Goal: Information Seeking & Learning: Learn about a topic

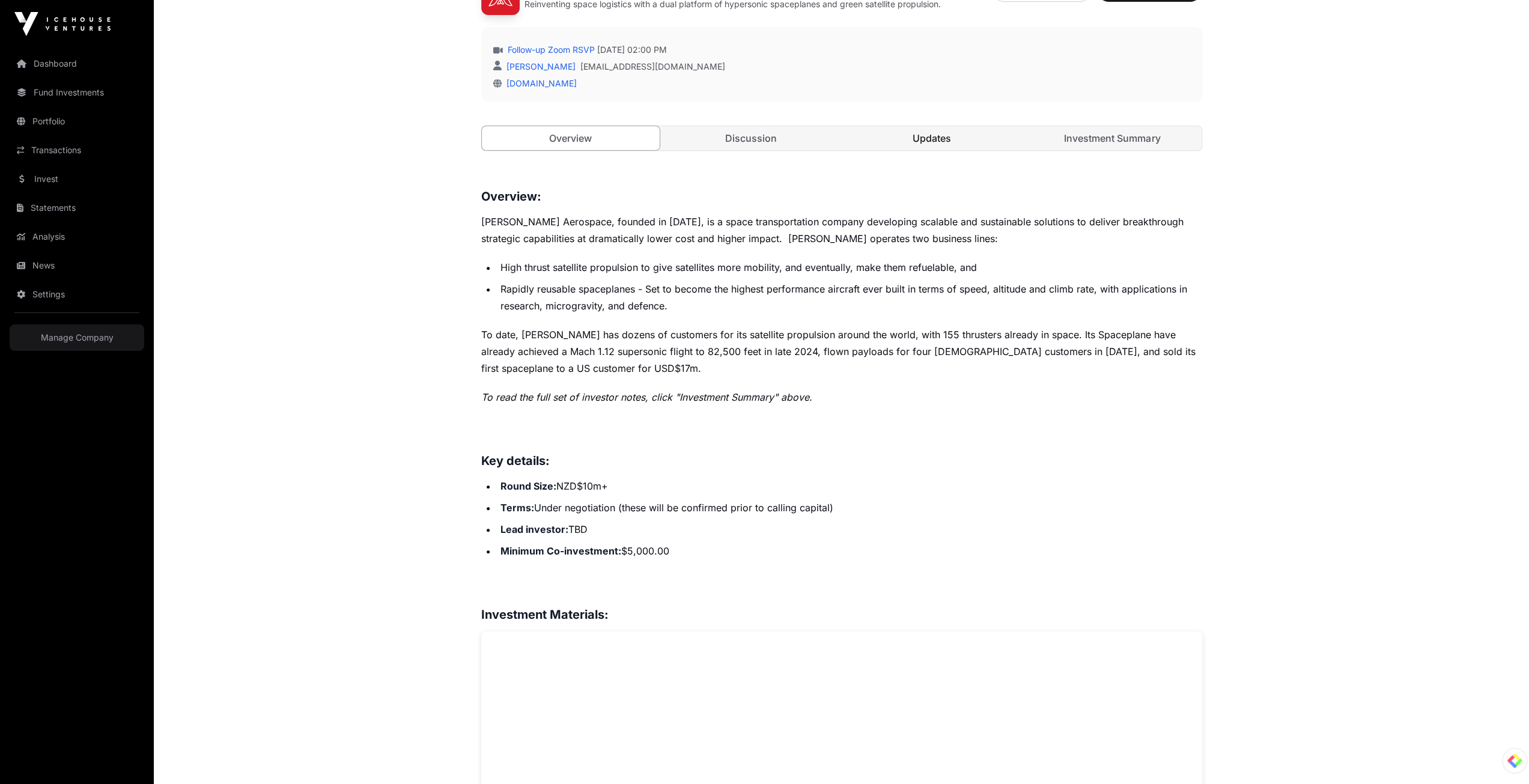
scroll to position [420, 0]
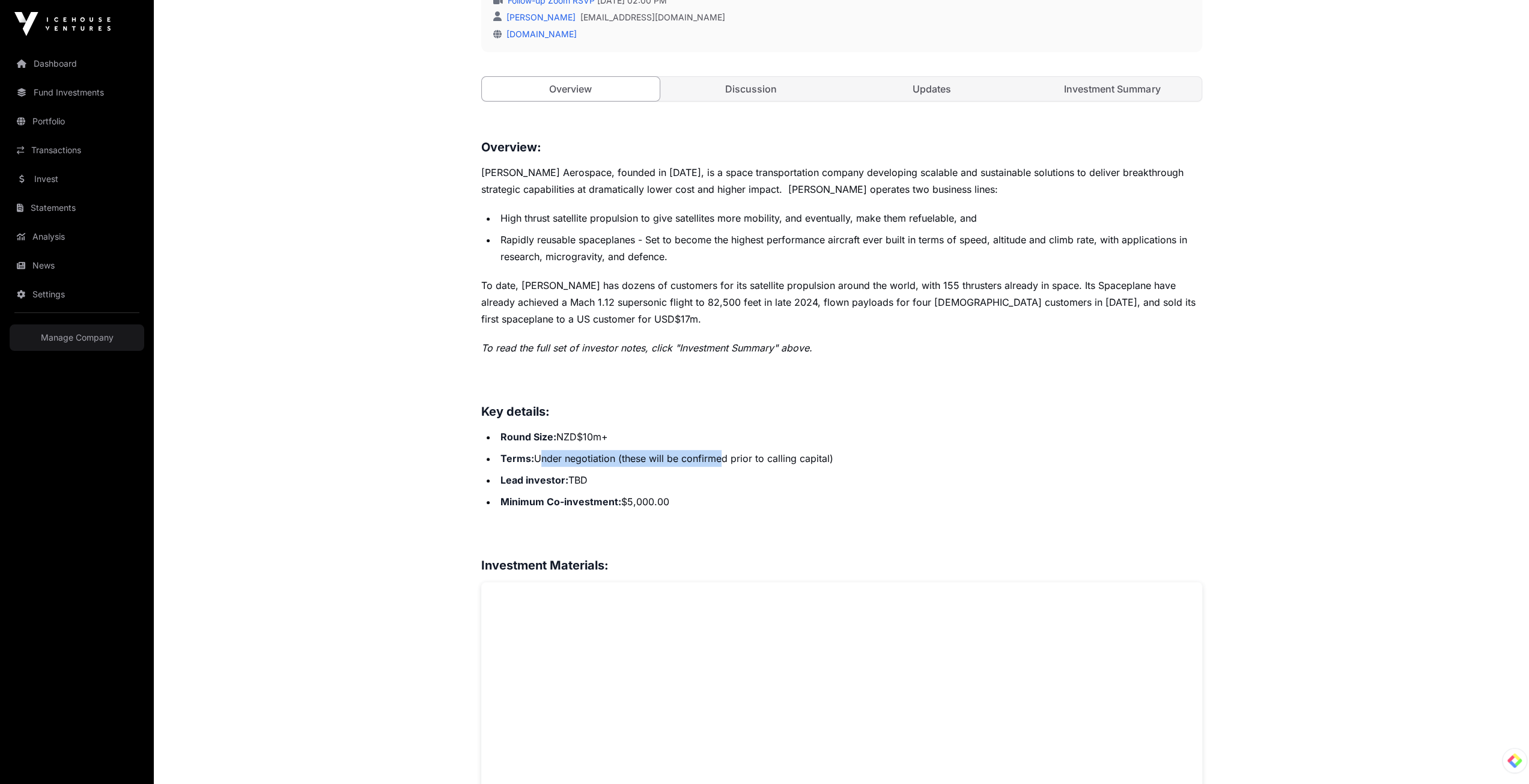
drag, startPoint x: 540, startPoint y: 459, endPoint x: 755, endPoint y: 463, distance: 215.0
click at [733, 459] on li "Terms: Under negotiation (these will be confirmed prior to calling capital)" at bounding box center [849, 458] width 705 height 17
click at [793, 474] on li "Lead investor : TBD" at bounding box center [849, 480] width 705 height 17
drag, startPoint x: 787, startPoint y: 455, endPoint x: 564, endPoint y: 457, distance: 223.0
click at [564, 457] on li "Terms: Under negotiation (these will be confirmed prior to calling capital)" at bounding box center [849, 458] width 705 height 17
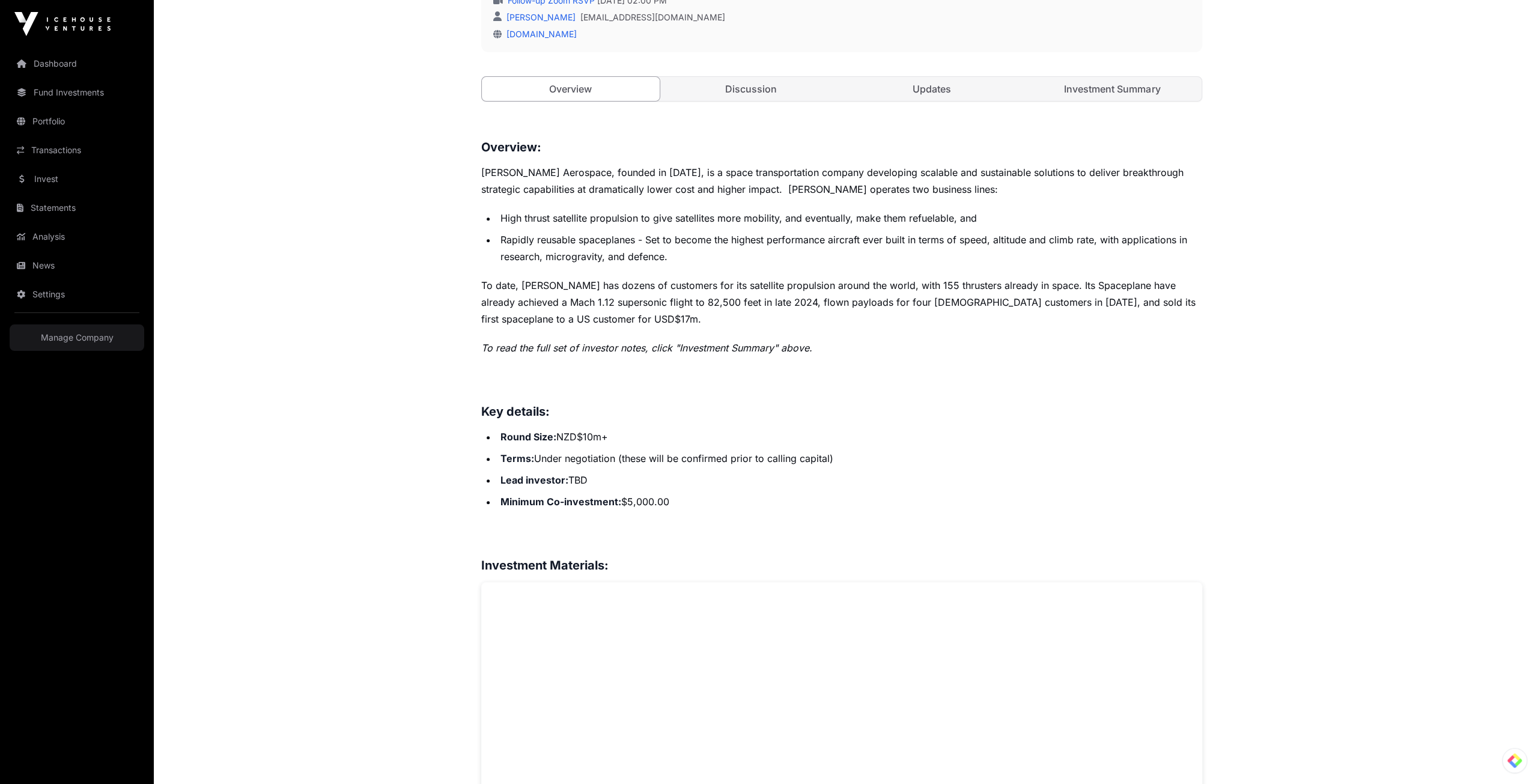
click at [683, 484] on li "Lead investor : TBD" at bounding box center [849, 480] width 705 height 17
drag, startPoint x: 694, startPoint y: 499, endPoint x: 483, endPoint y: 451, distance: 216.4
click at [483, 451] on ul "Round Size: NZD$10m+ Terms: Under negotiation (these will be confirmed prior to…" at bounding box center [841, 469] width 721 height 82
click at [774, 499] on li "Minimum Co-investment: $5,000.00" at bounding box center [849, 501] width 705 height 17
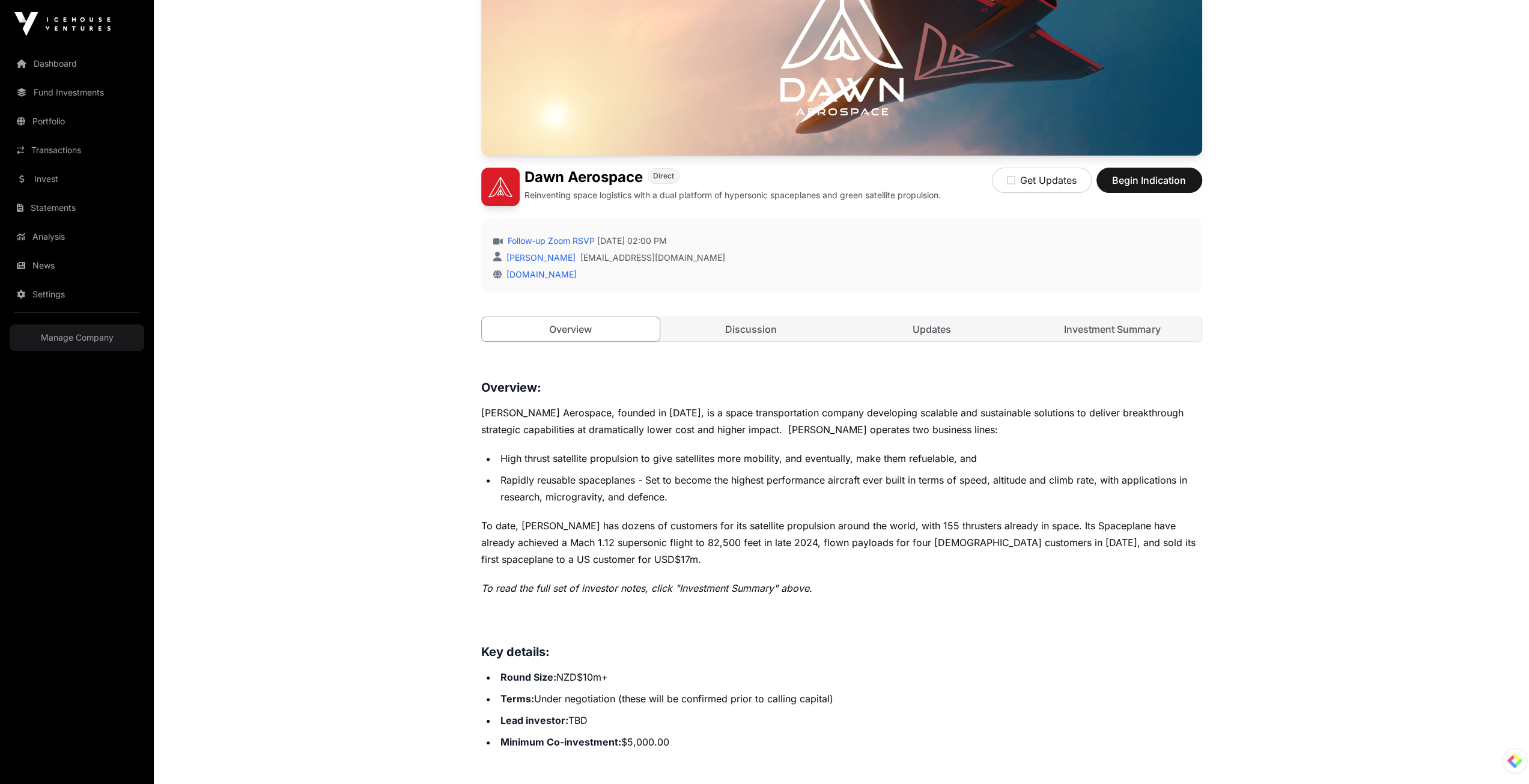
scroll to position [120, 0]
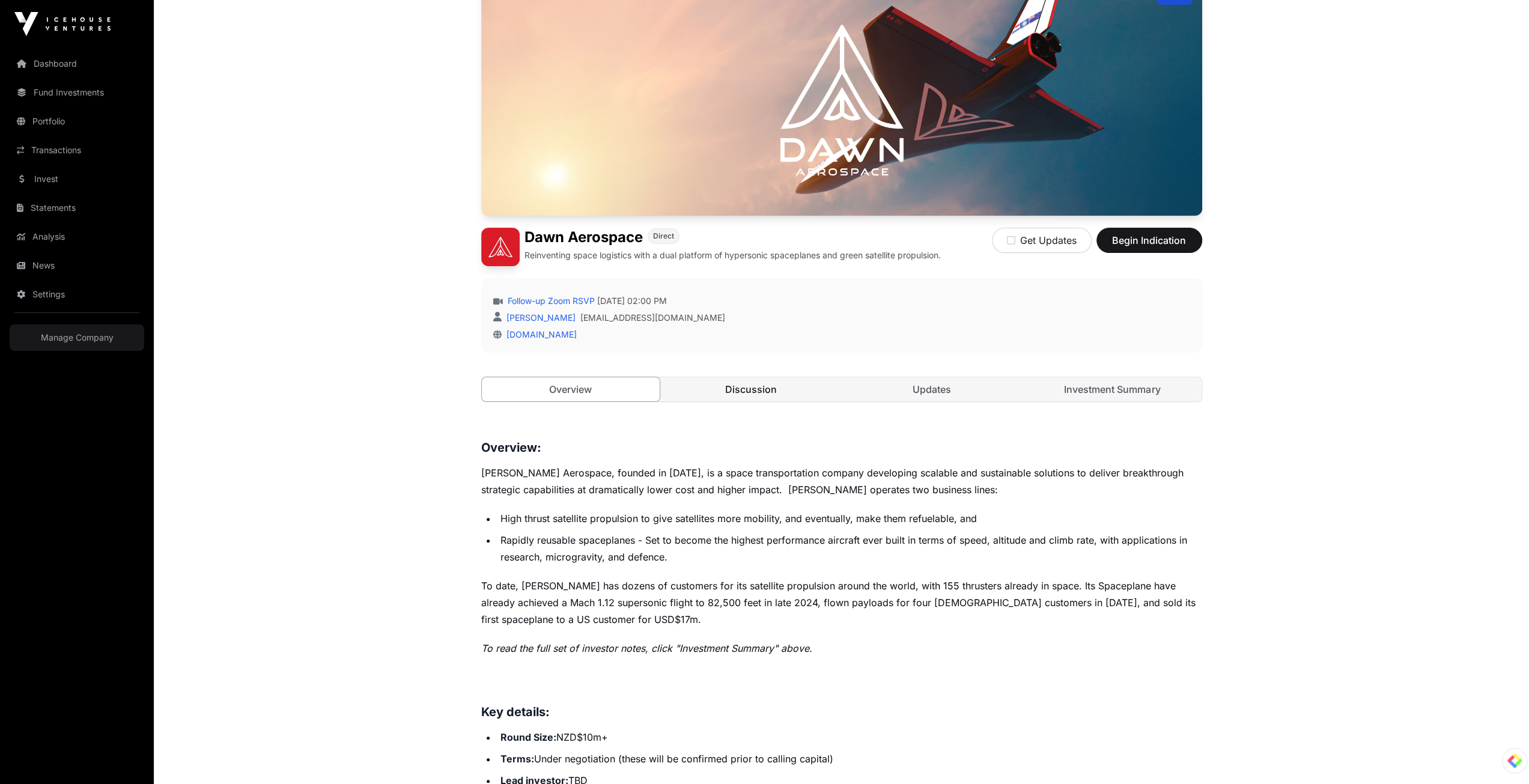
click at [750, 380] on link "Discussion" at bounding box center [751, 389] width 178 height 24
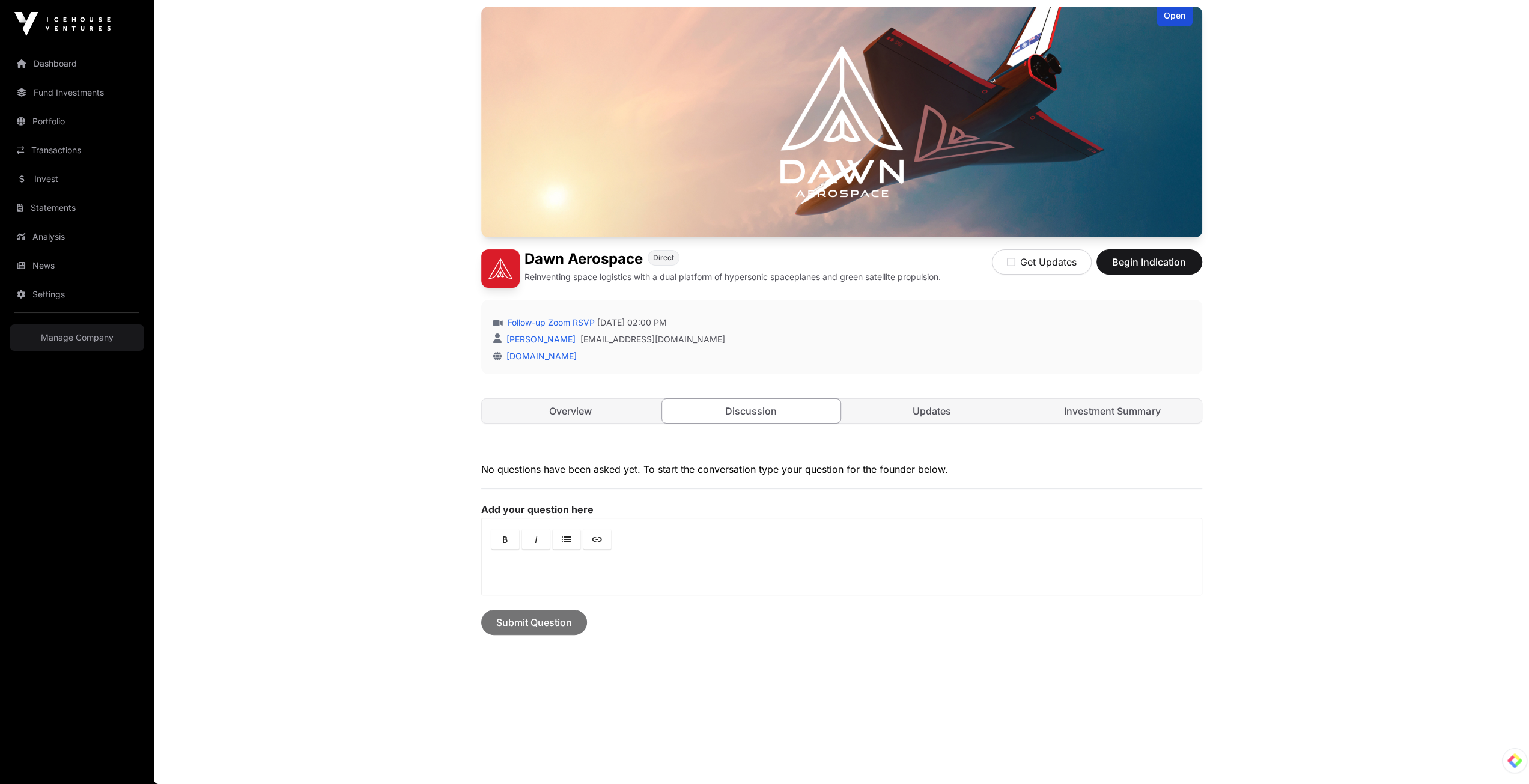
scroll to position [95, 0]
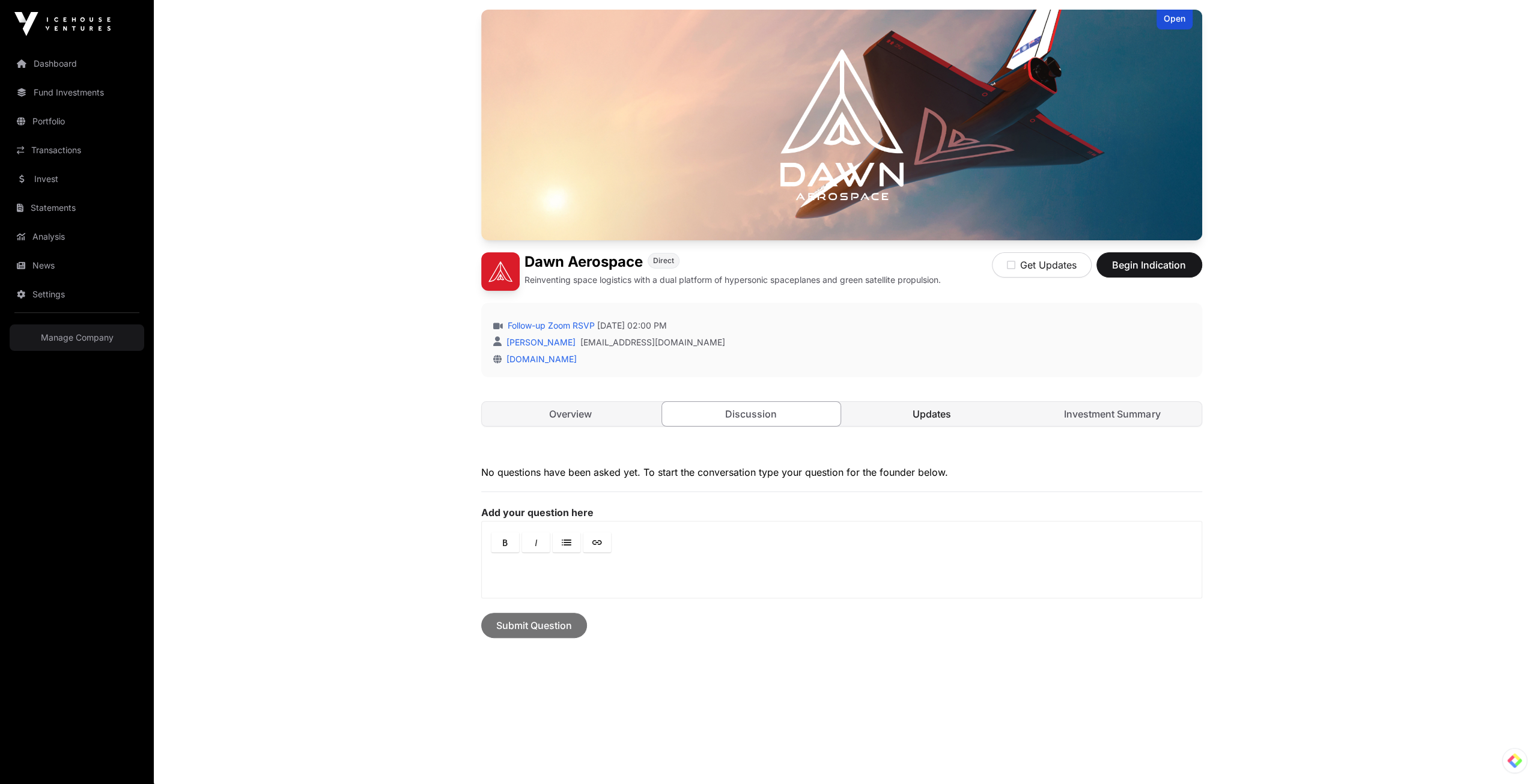
click at [920, 409] on link "Updates" at bounding box center [932, 413] width 178 height 24
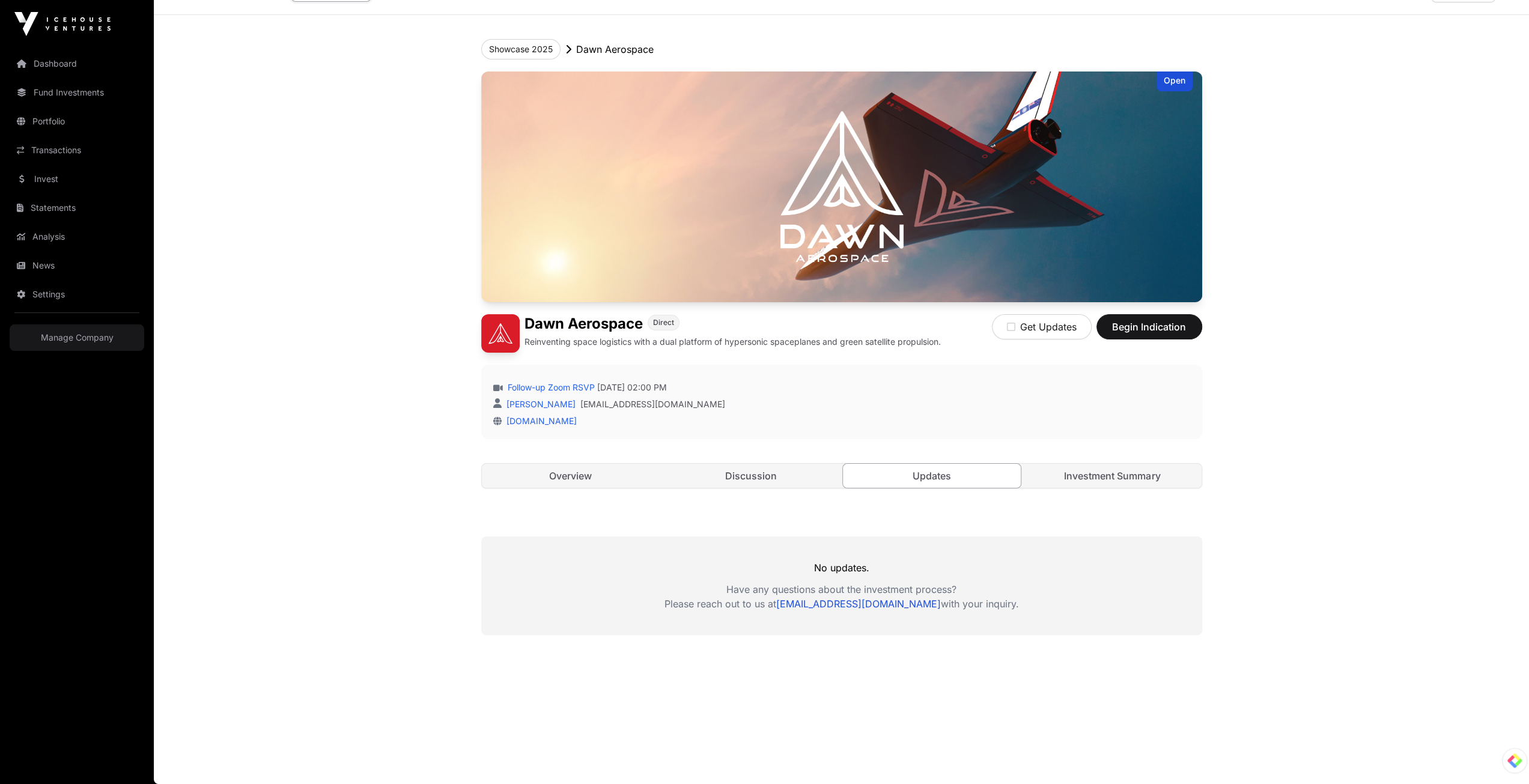
scroll to position [32, 0]
click at [1122, 468] on link "Investment Summary" at bounding box center [1112, 476] width 178 height 24
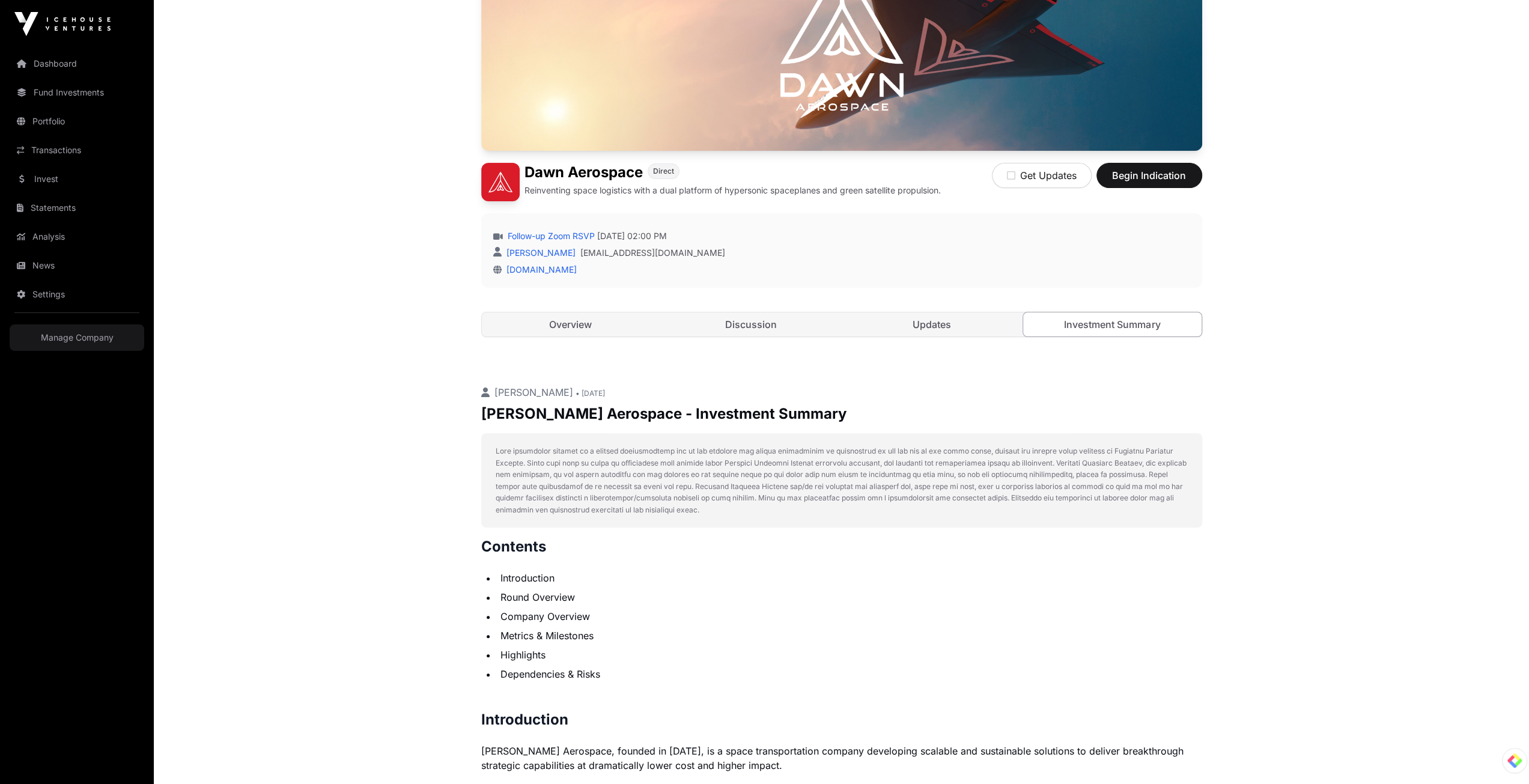
scroll to position [212, 0]
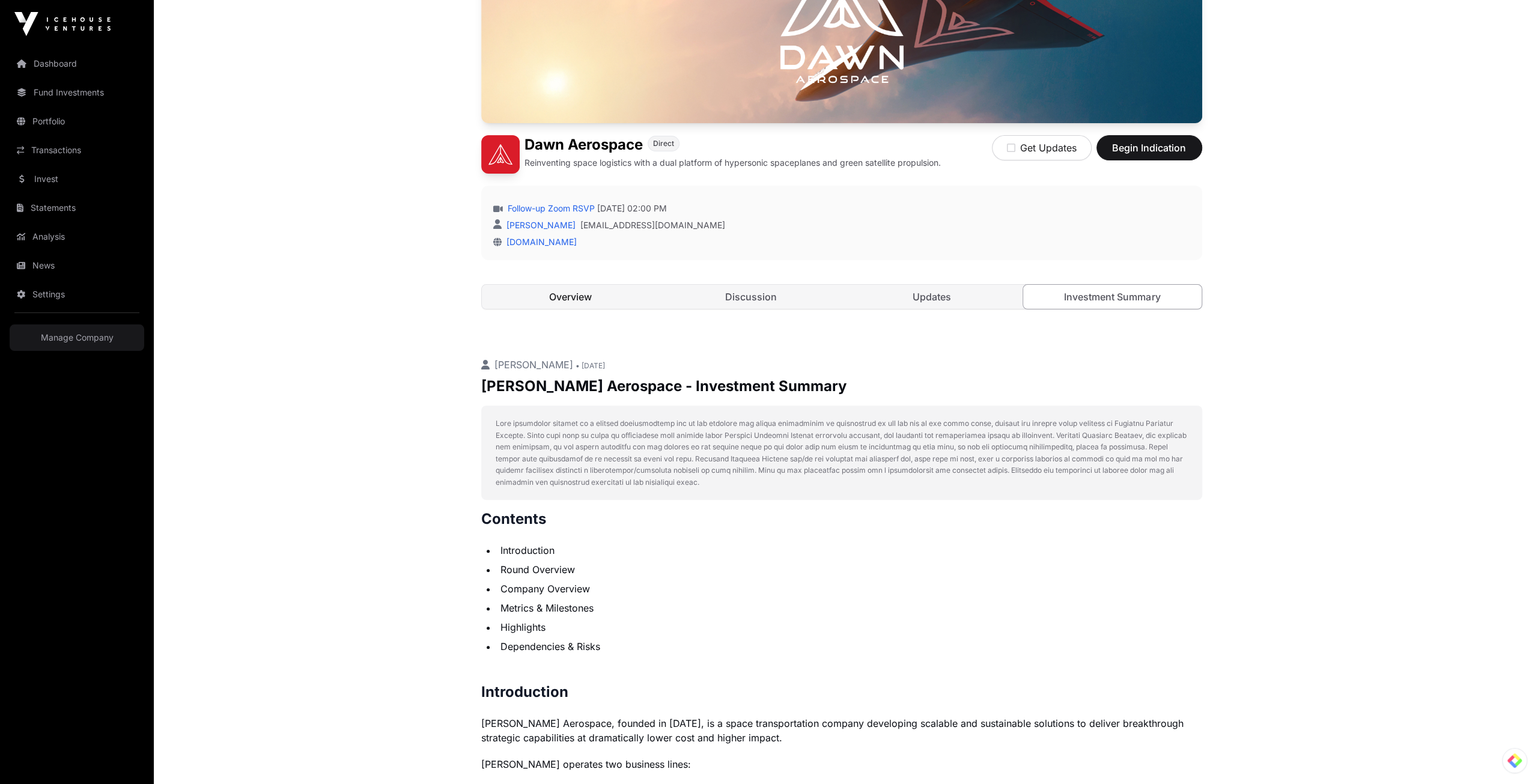
click at [572, 299] on link "Overview" at bounding box center [571, 296] width 178 height 24
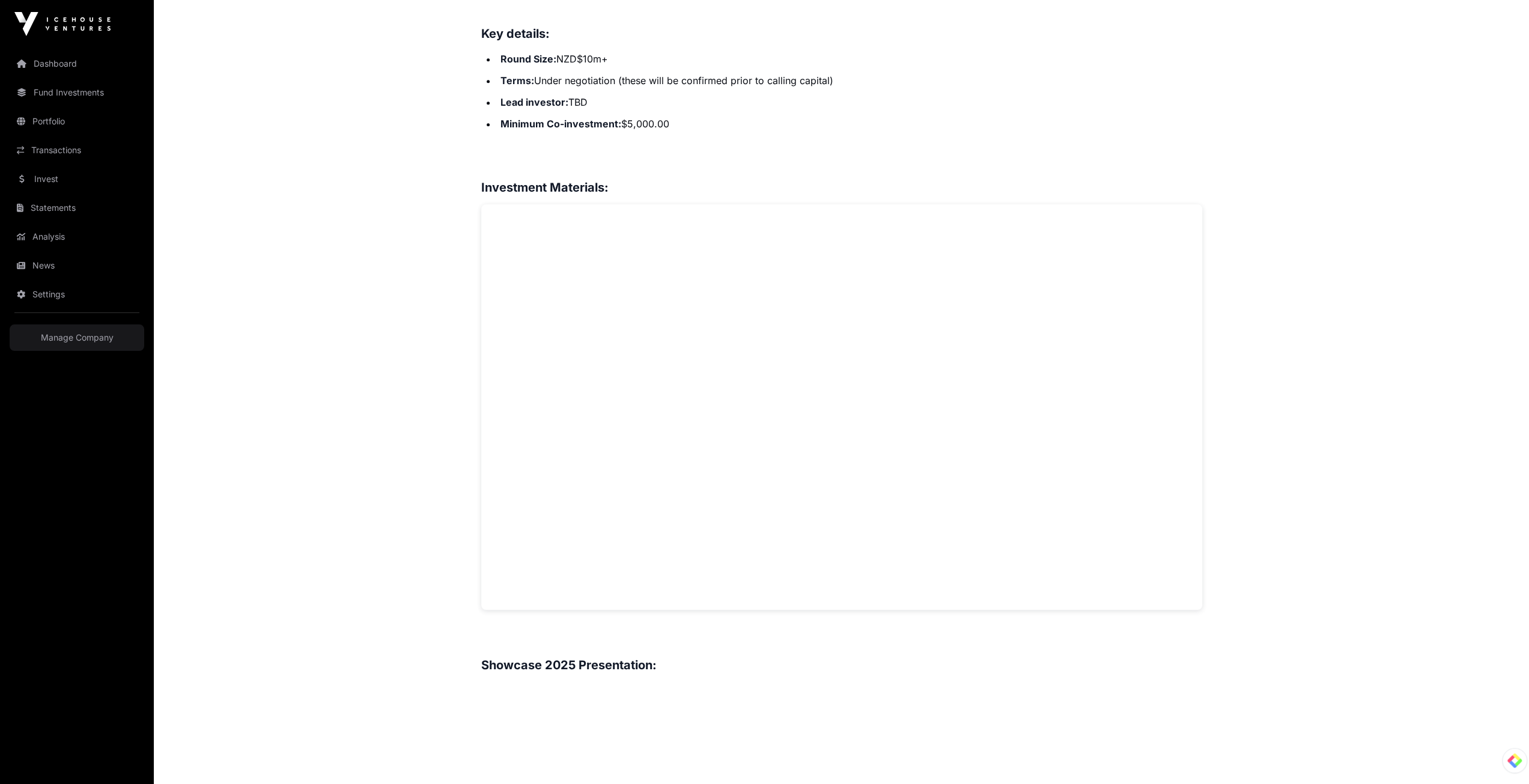
scroll to position [993, 0]
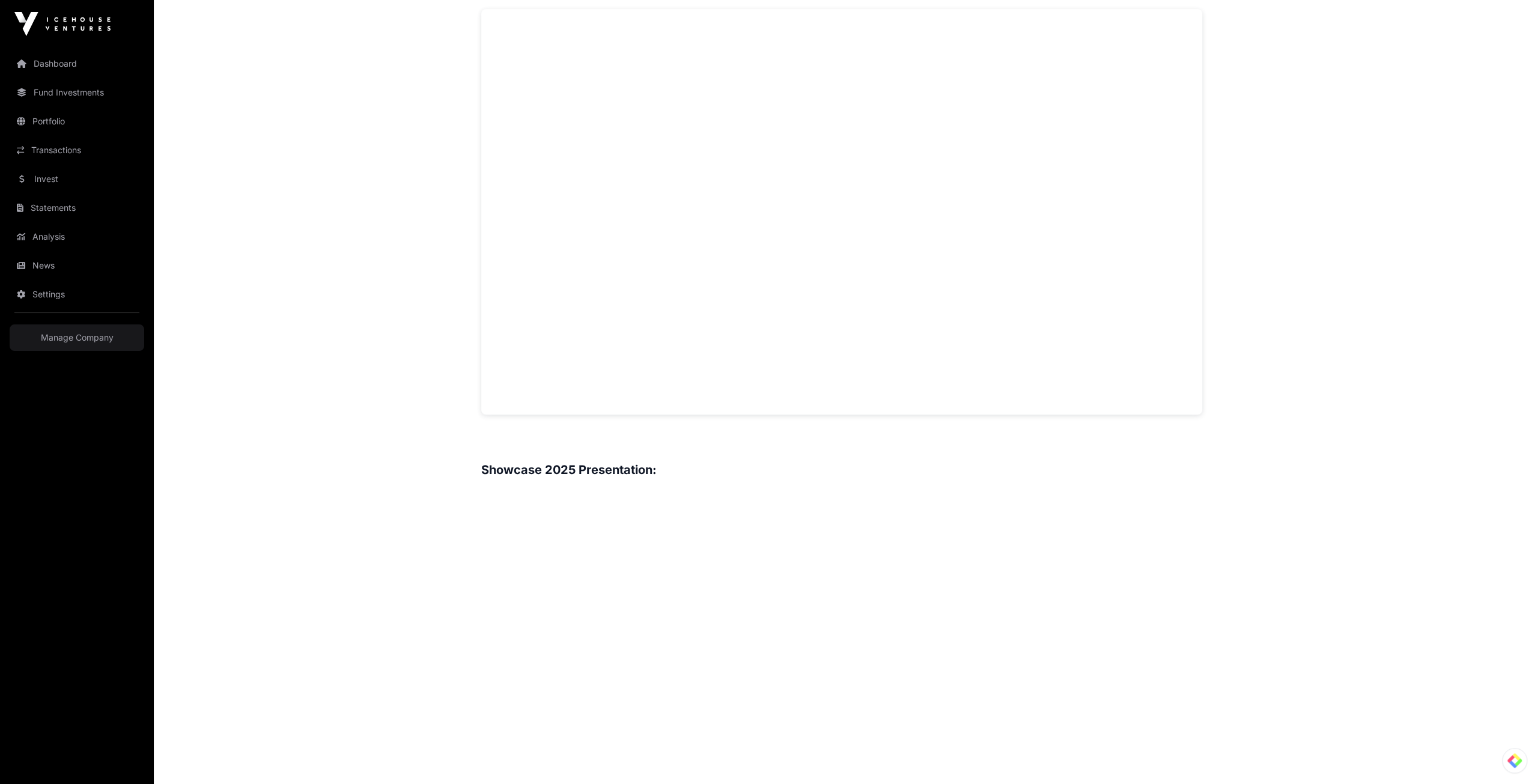
click at [394, 379] on main "Showcase 2025 [PERSON_NAME] Aerospace Open [PERSON_NAME] Aerospace Direct Reinv…" at bounding box center [841, 328] width 1375 height 2544
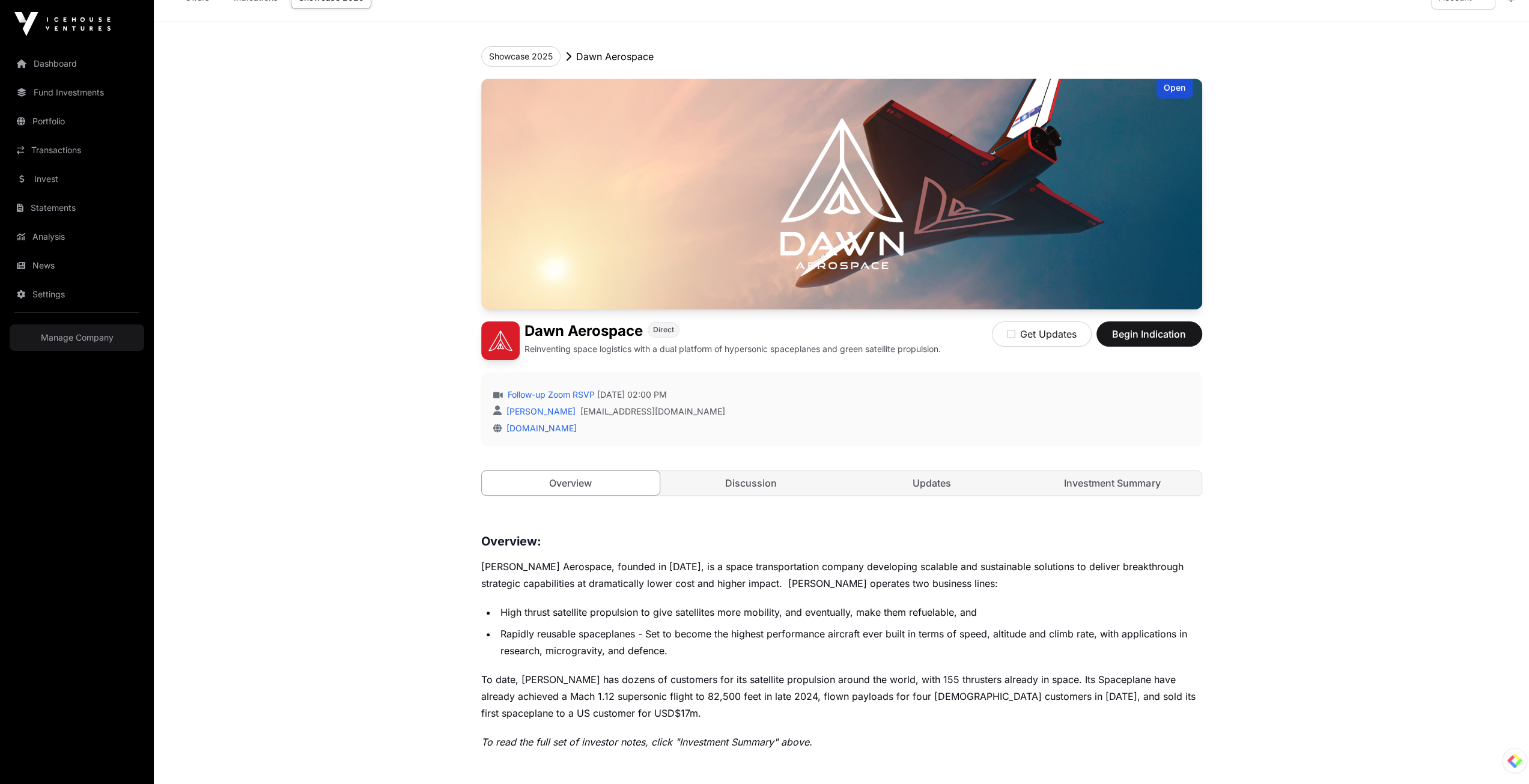
scroll to position [0, 0]
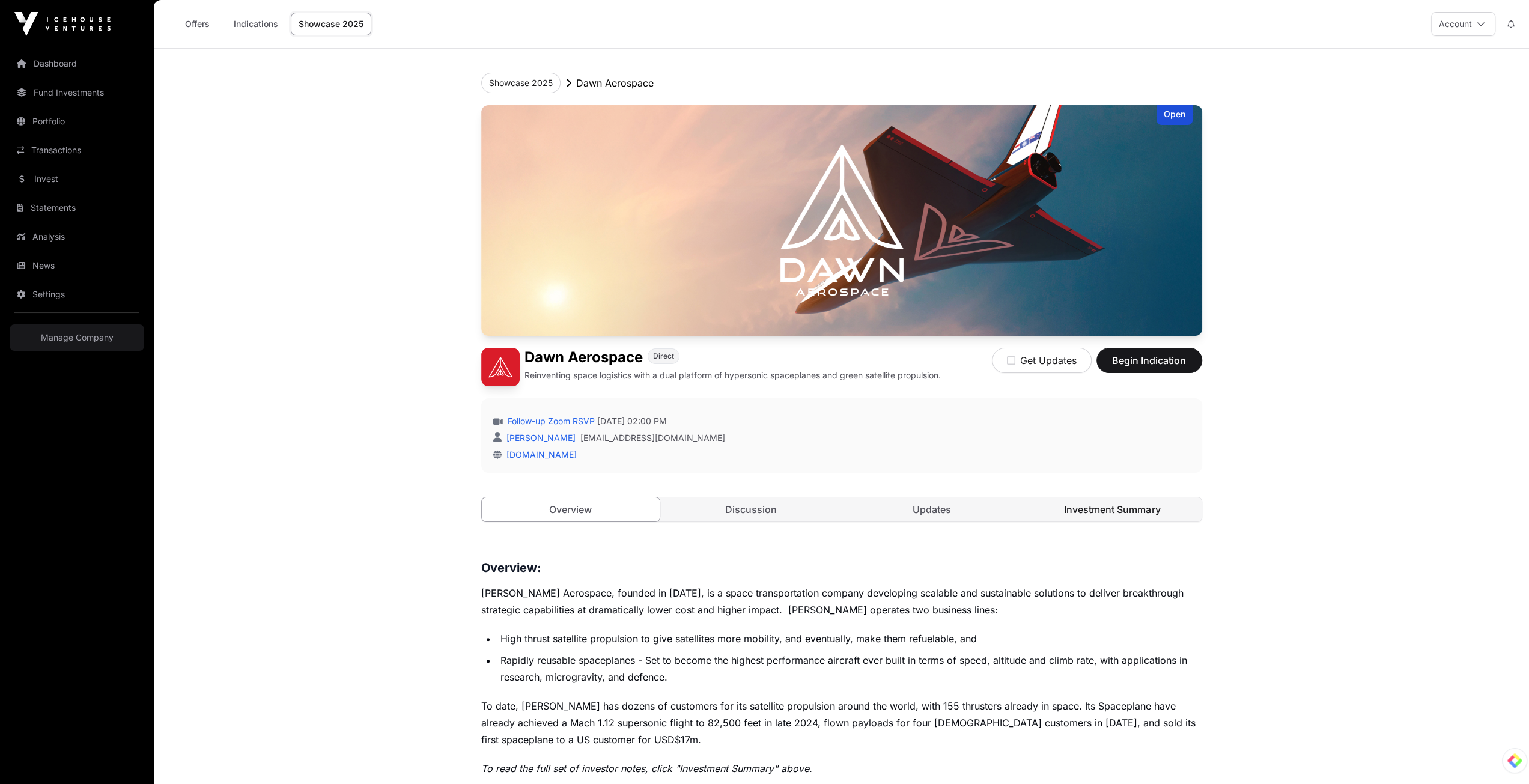
click at [1102, 499] on link "Investment Summary" at bounding box center [1112, 509] width 178 height 24
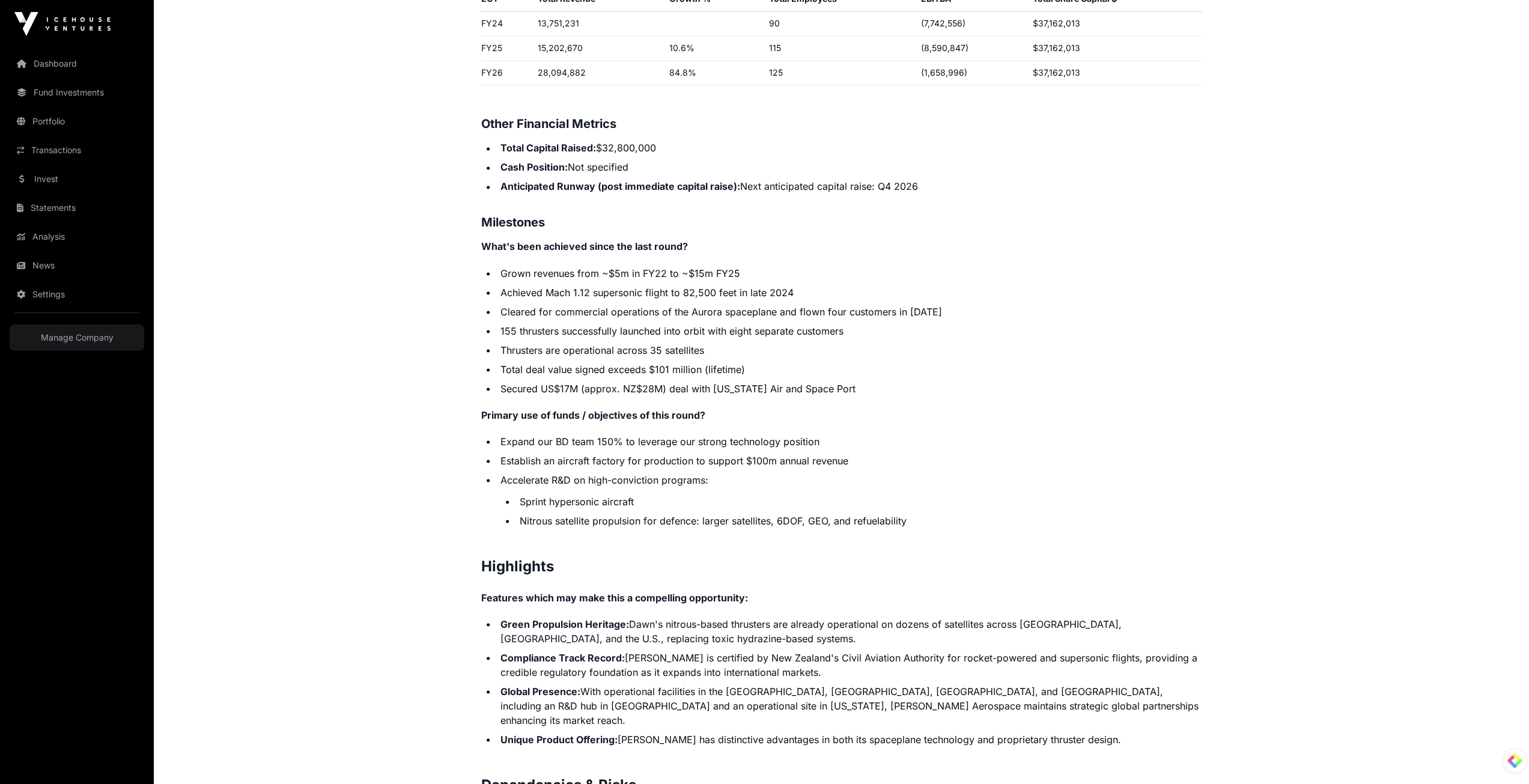
scroll to position [2041, 0]
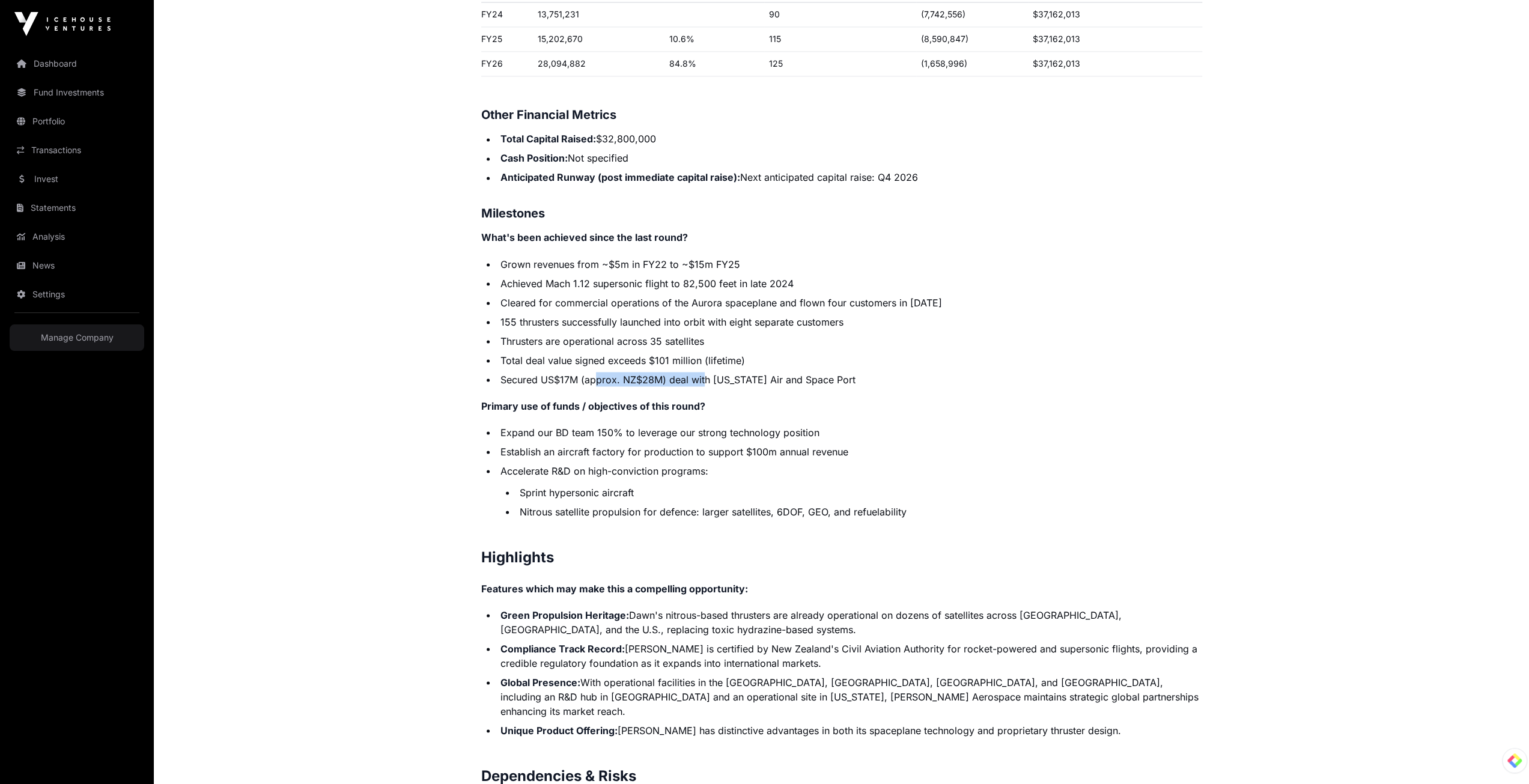
drag, startPoint x: 593, startPoint y: 359, endPoint x: 737, endPoint y: 362, distance: 144.0
click at [716, 372] on li "Secured US$17M (approx. NZ$28M) deal with [US_STATE] Air and Space Port" at bounding box center [849, 379] width 705 height 14
drag, startPoint x: 844, startPoint y: 362, endPoint x: 711, endPoint y: 374, distance: 133.5
click at [692, 372] on li "Secured US$17M (approx. NZ$28M) deal with [US_STATE] Air and Space Port" at bounding box center [849, 379] width 705 height 14
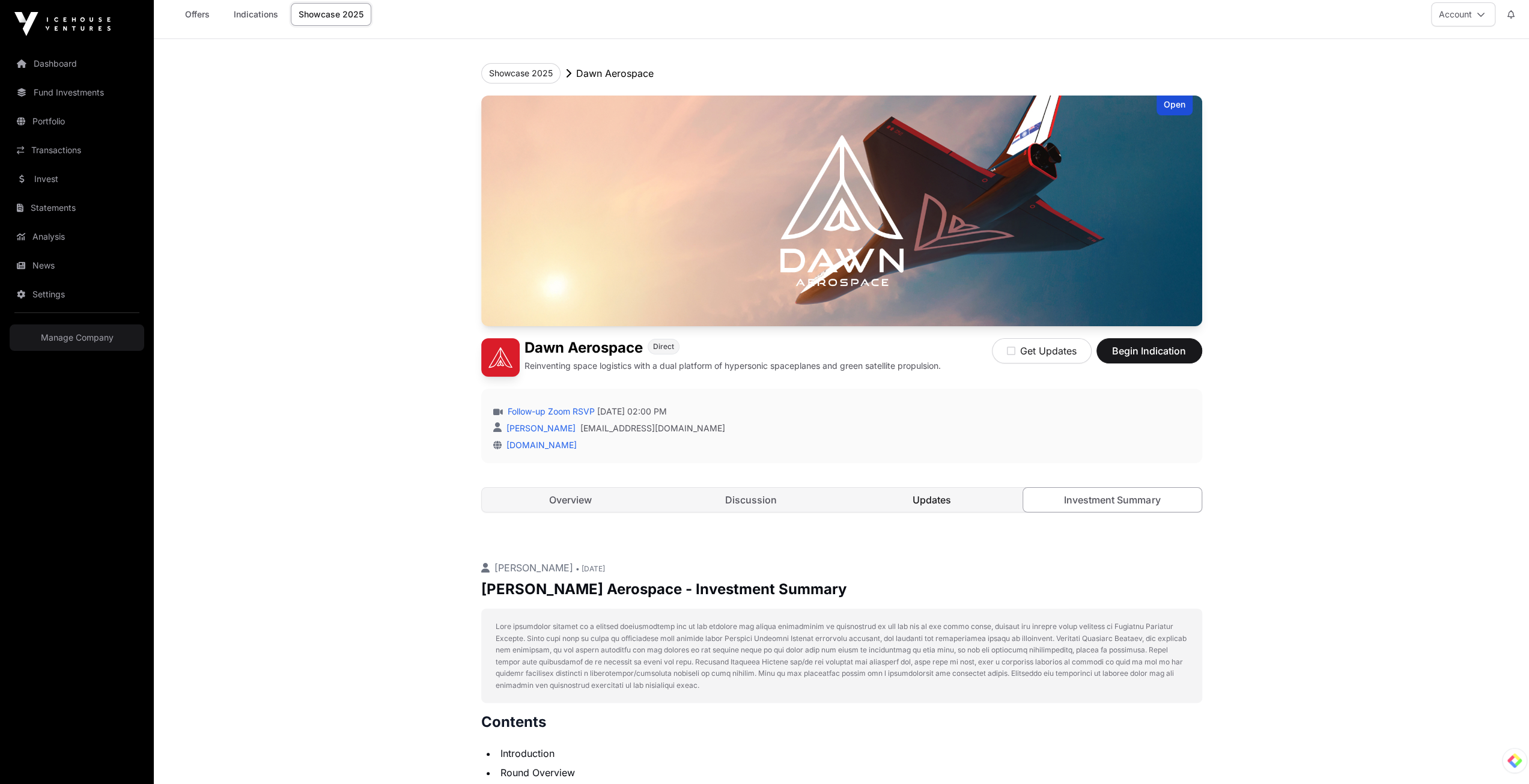
scroll to position [0, 0]
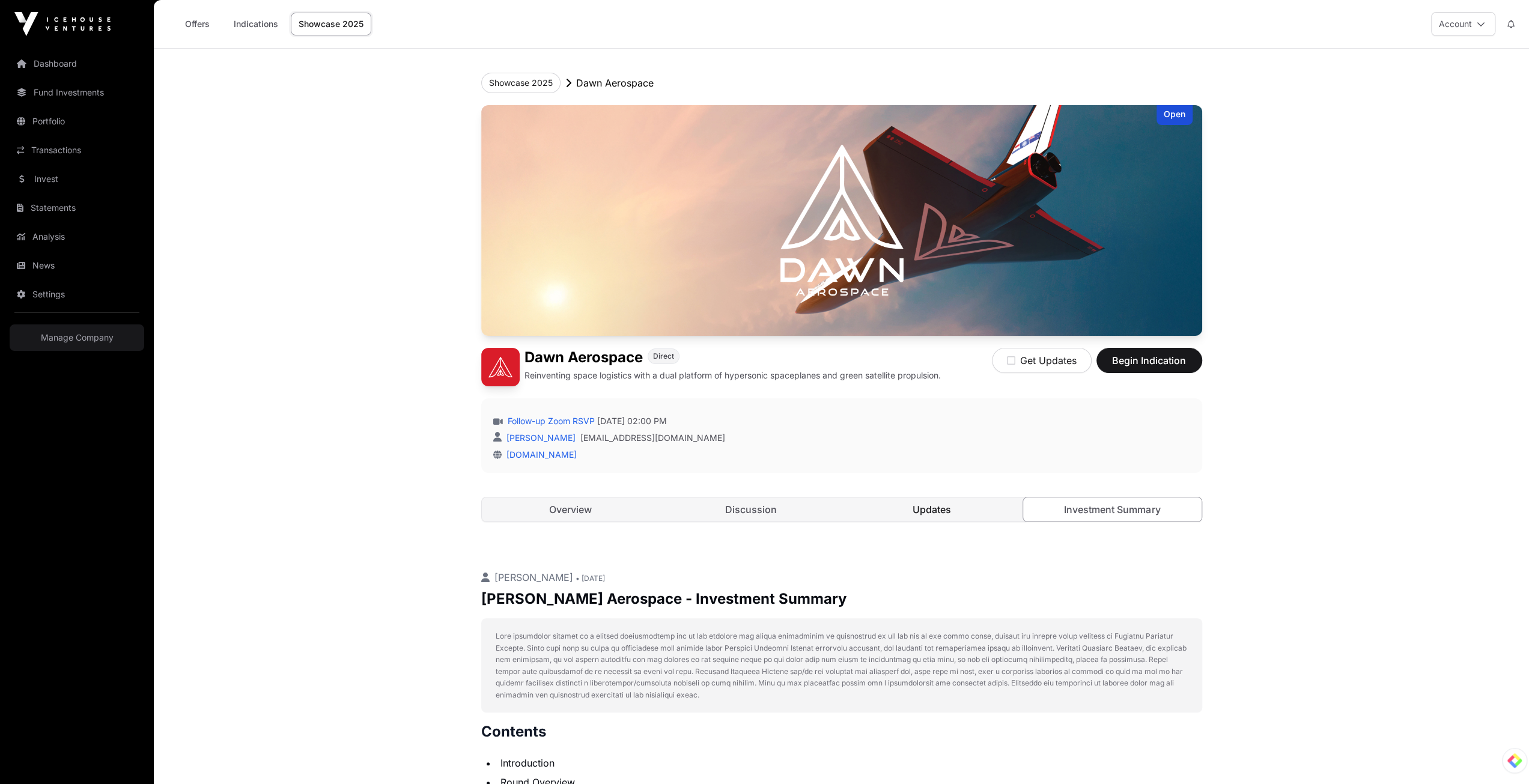
click at [943, 509] on link "Updates" at bounding box center [932, 509] width 178 height 24
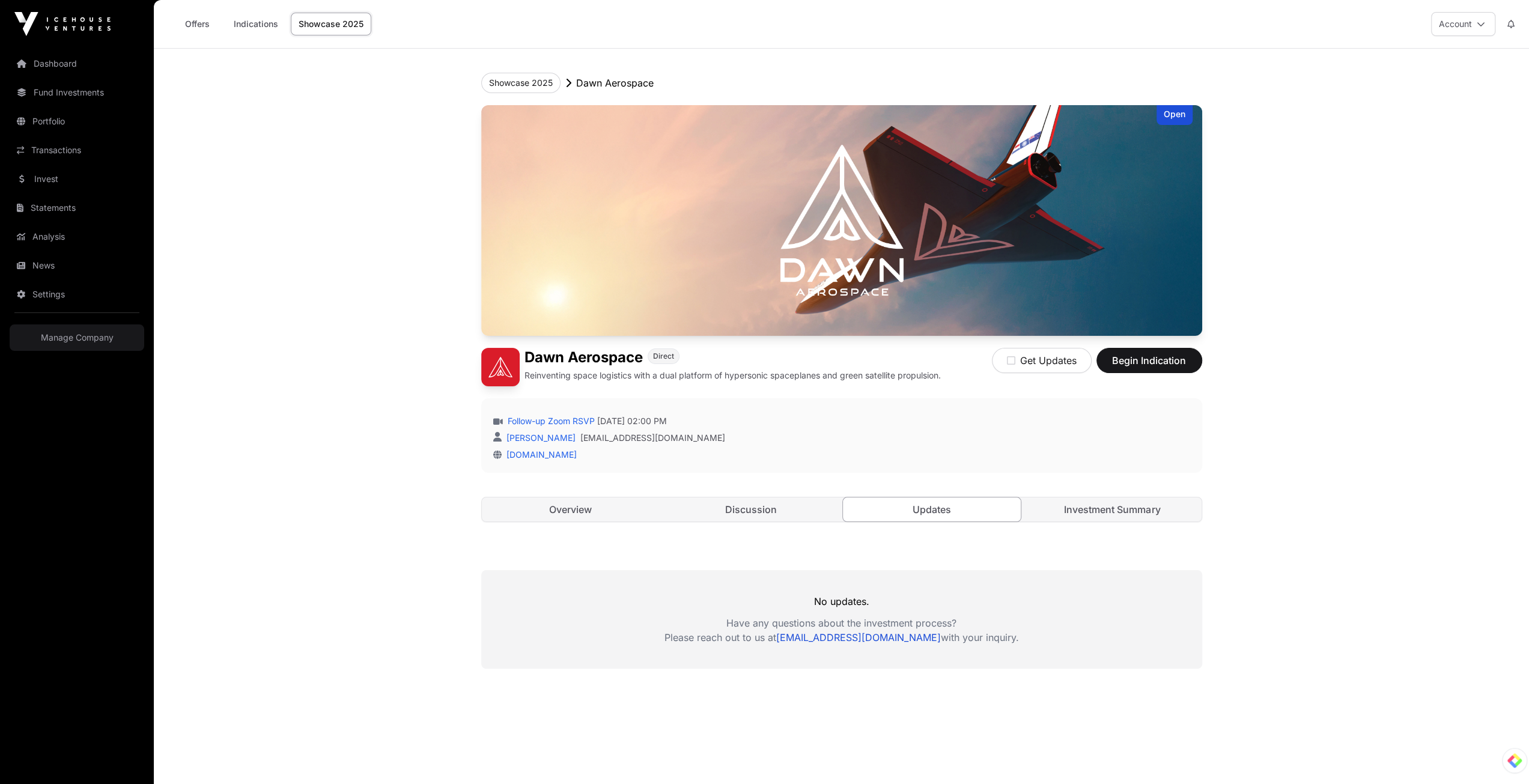
click at [770, 523] on div "Open [PERSON_NAME] Aerospace Direct Reinventing space logistics with a dual pla…" at bounding box center [841, 326] width 721 height 441
click at [763, 516] on link "Discussion" at bounding box center [751, 509] width 178 height 24
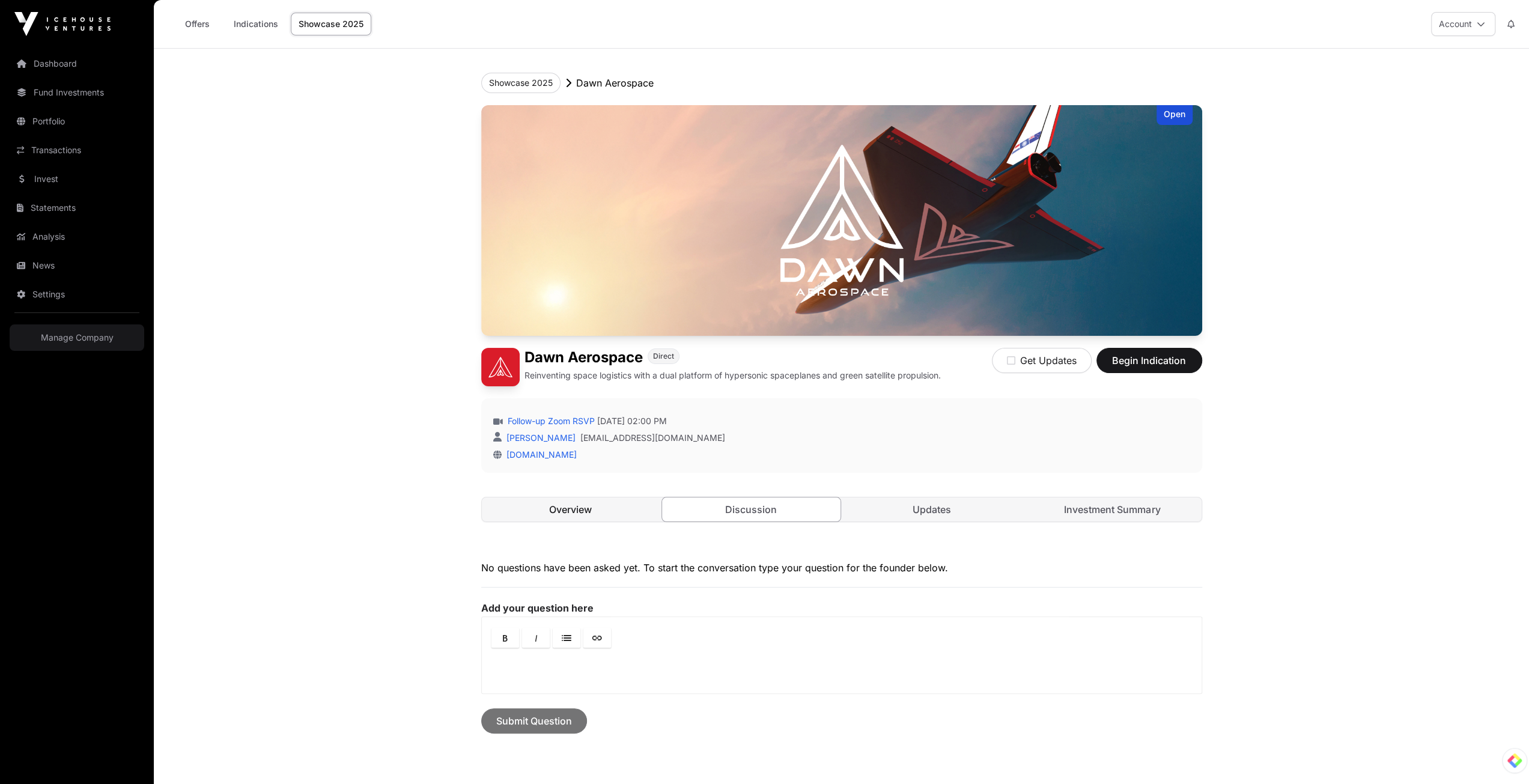
click at [580, 516] on link "Overview" at bounding box center [571, 509] width 178 height 24
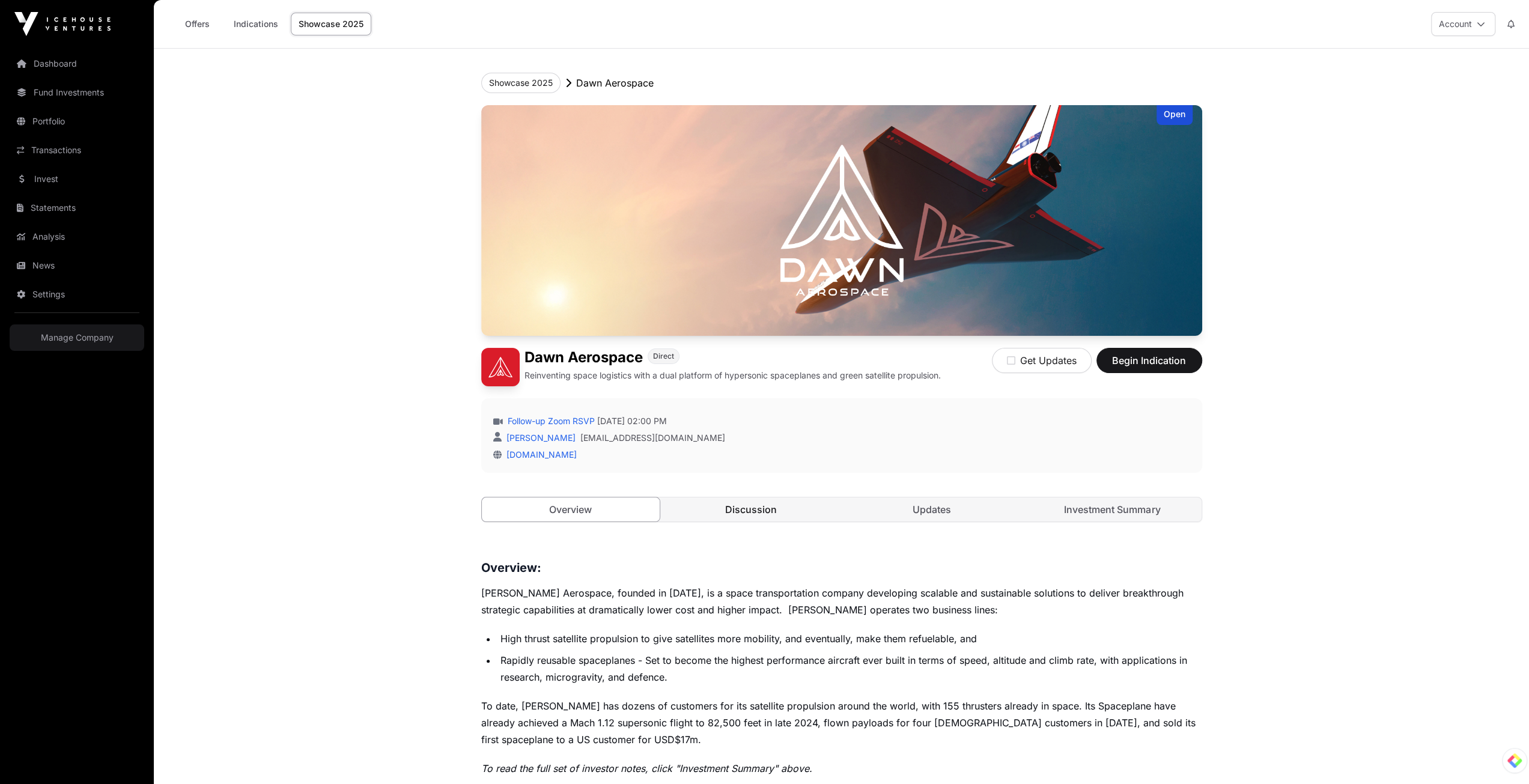
click at [769, 511] on link "Discussion" at bounding box center [751, 509] width 178 height 24
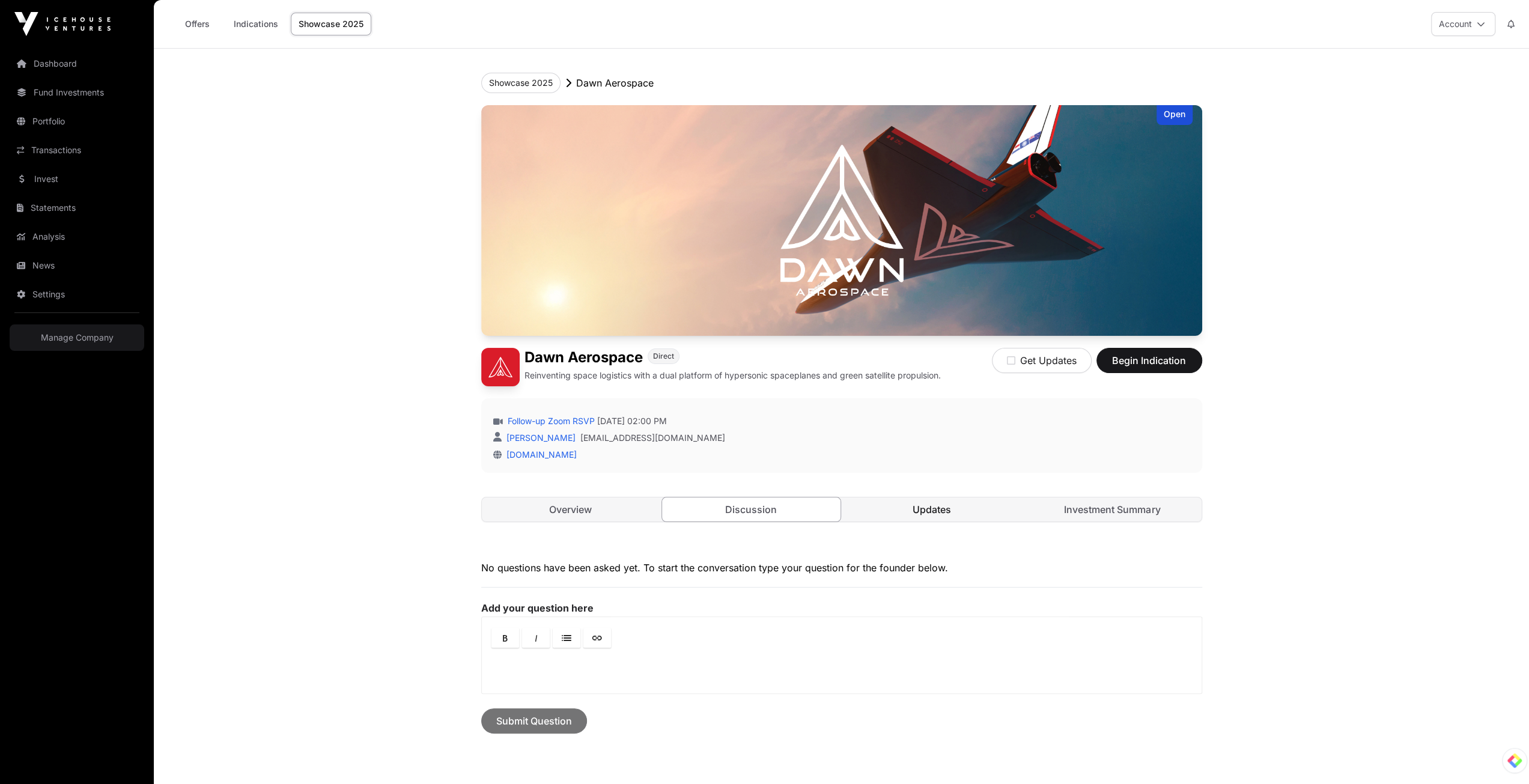
click at [932, 500] on link "Updates" at bounding box center [932, 509] width 178 height 24
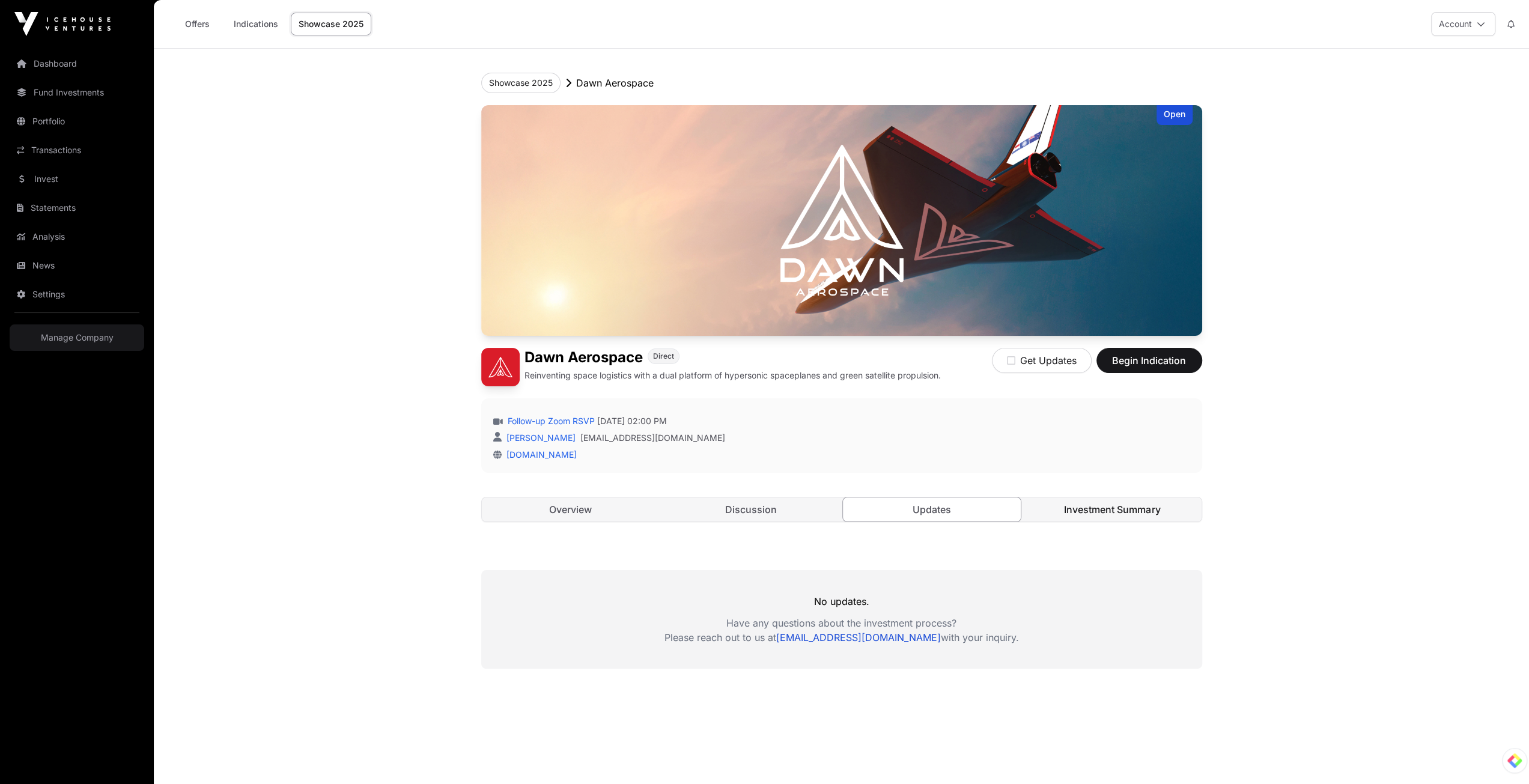
click at [1078, 511] on link "Investment Summary" at bounding box center [1112, 509] width 178 height 24
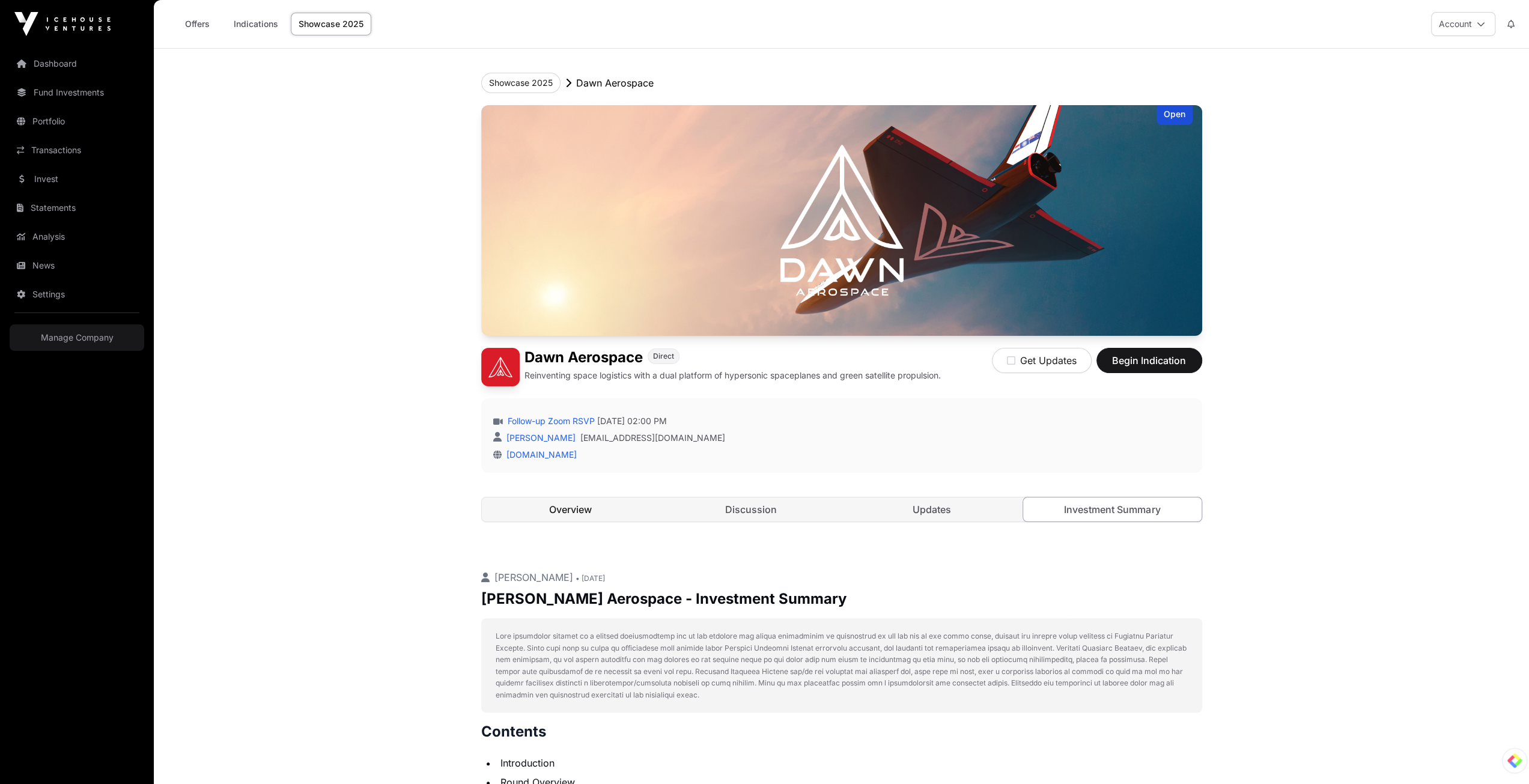
click at [601, 507] on link "Overview" at bounding box center [571, 509] width 178 height 24
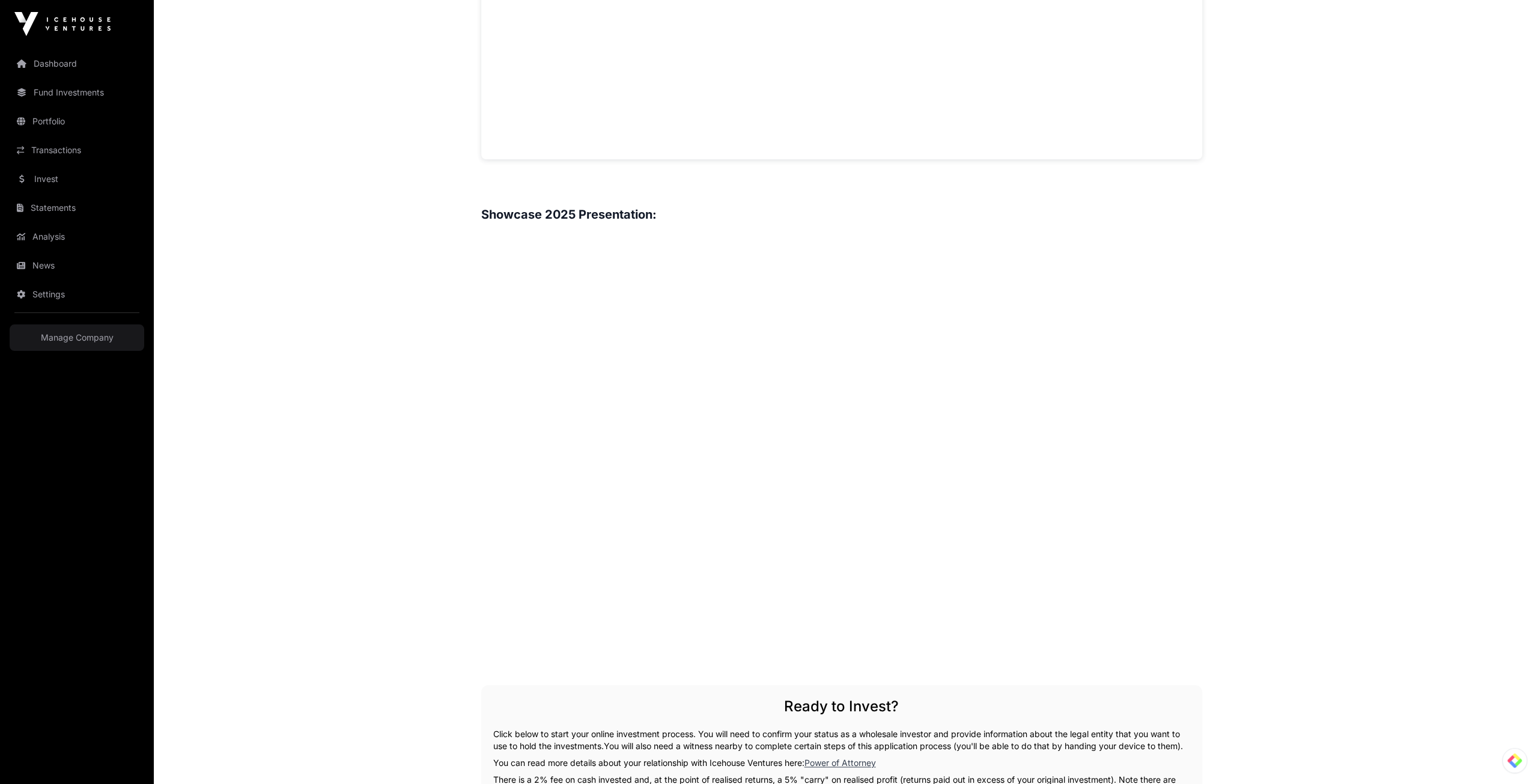
scroll to position [1261, 0]
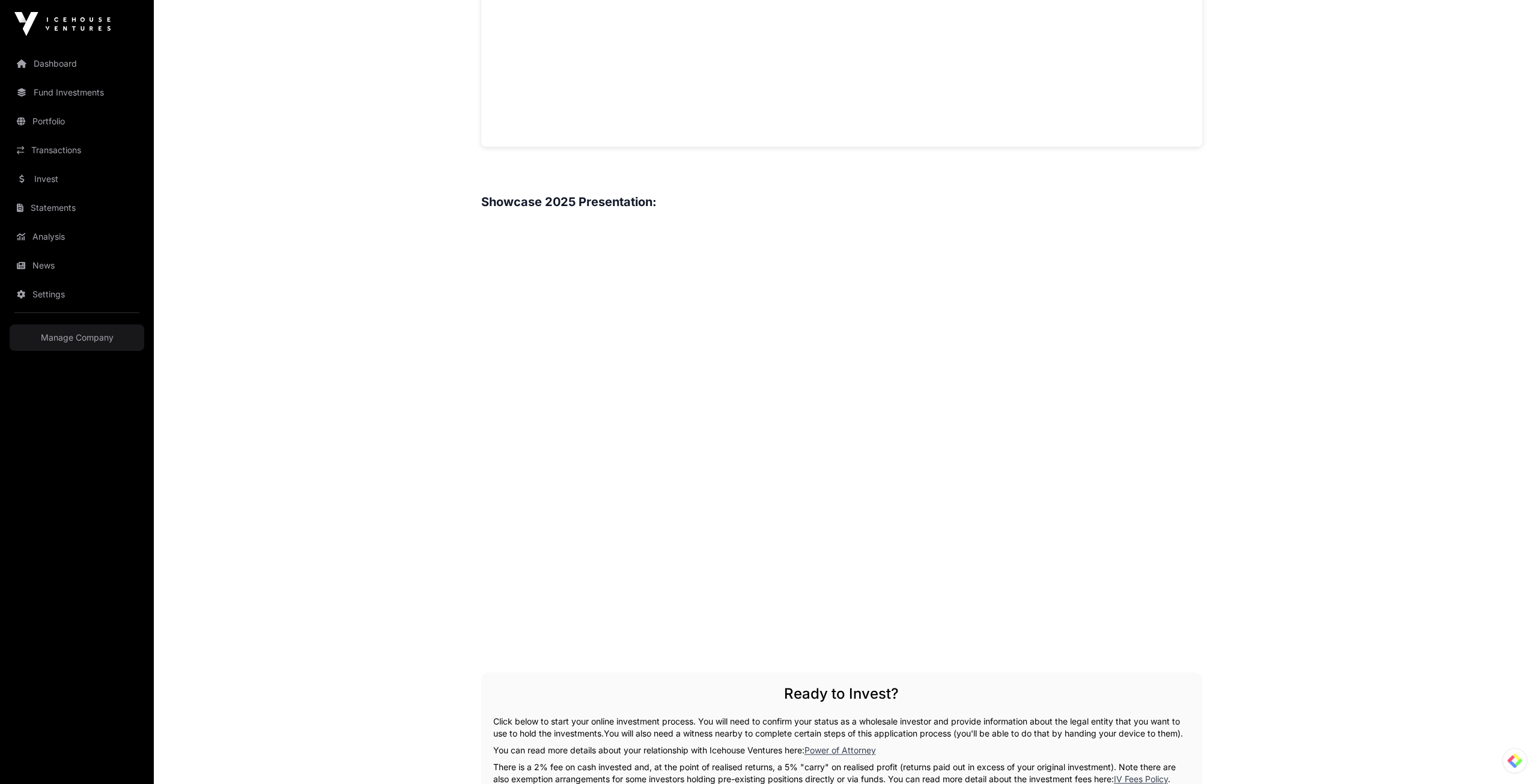
drag, startPoint x: 895, startPoint y: 623, endPoint x: 1257, endPoint y: 583, distance: 364.2
click at [1297, 578] on main "Showcase 2025 [PERSON_NAME] Aerospace Open [PERSON_NAME] Aerospace Direct Reinv…" at bounding box center [841, 59] width 1375 height 2544
